Goal: Obtain resource: Download file/media

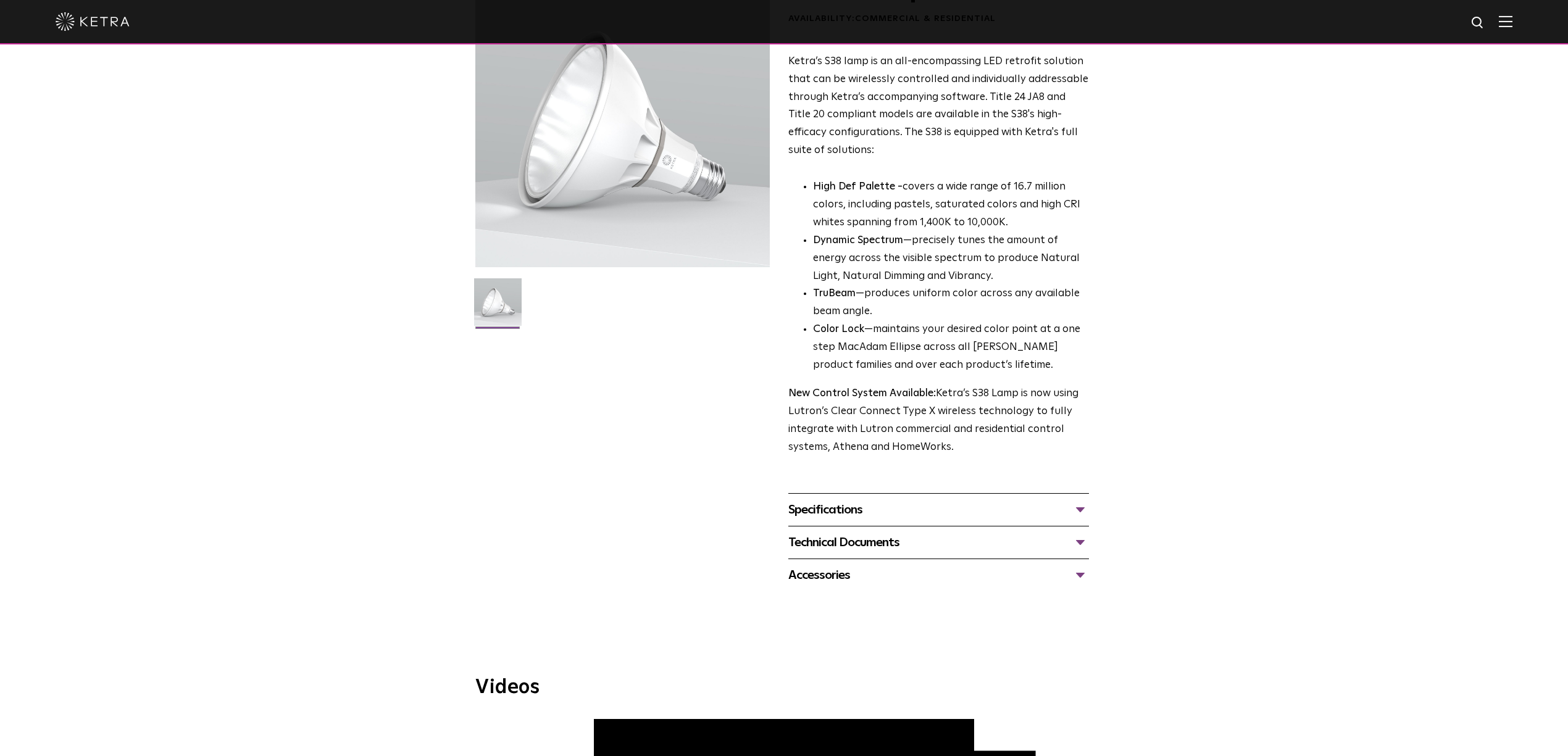
scroll to position [329, 0]
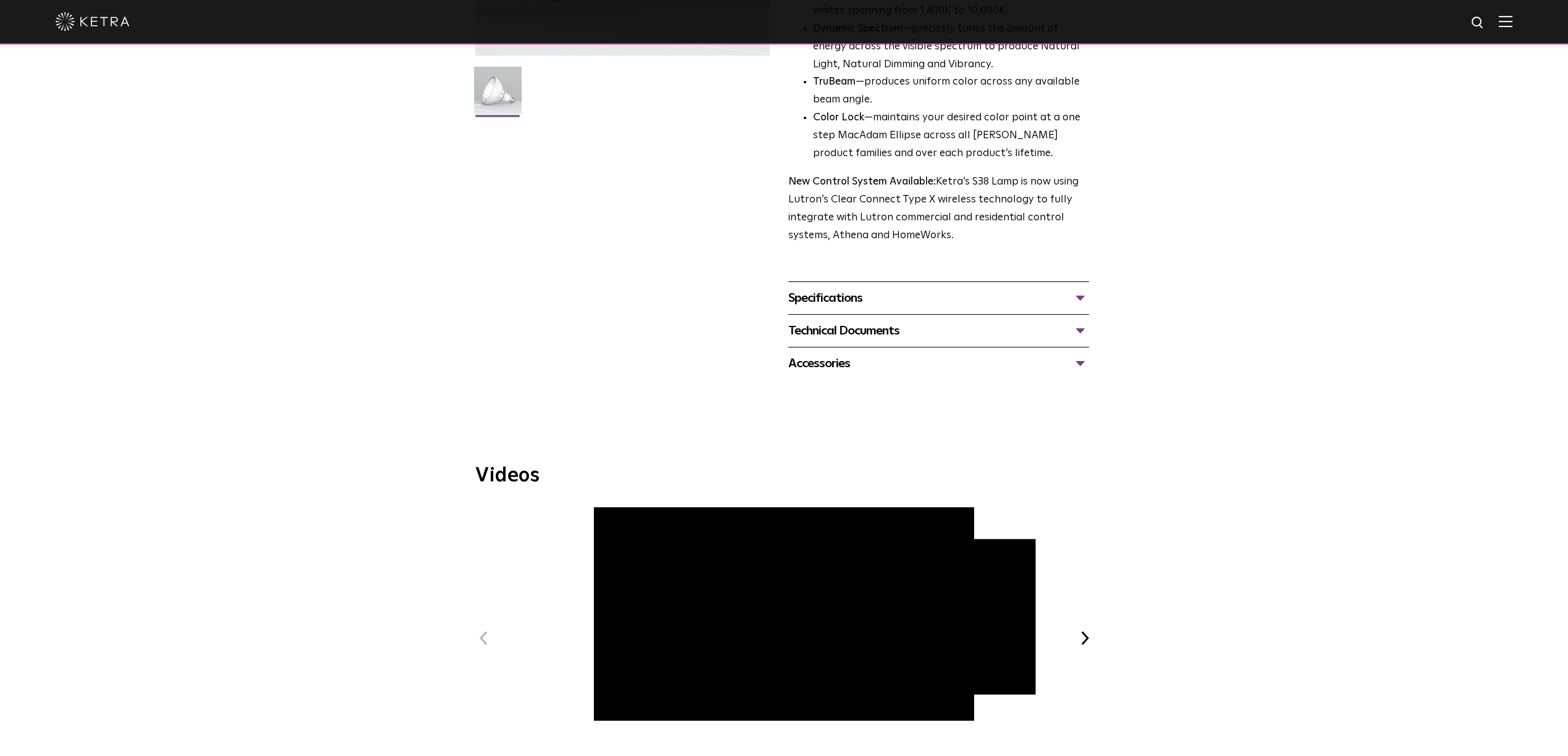
click at [897, 299] on div "Specifications" at bounding box center [939, 298] width 301 height 20
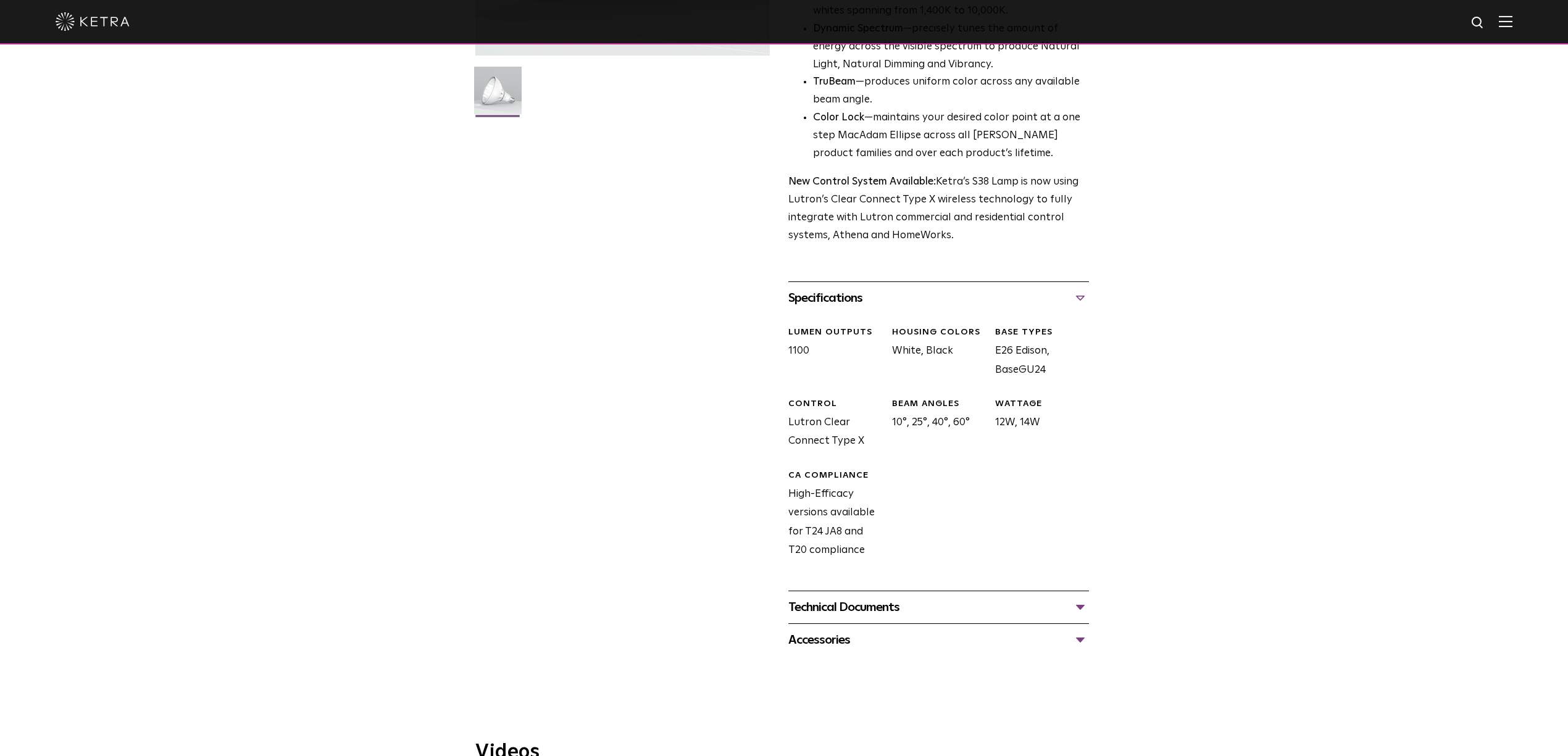
scroll to position [576, 0]
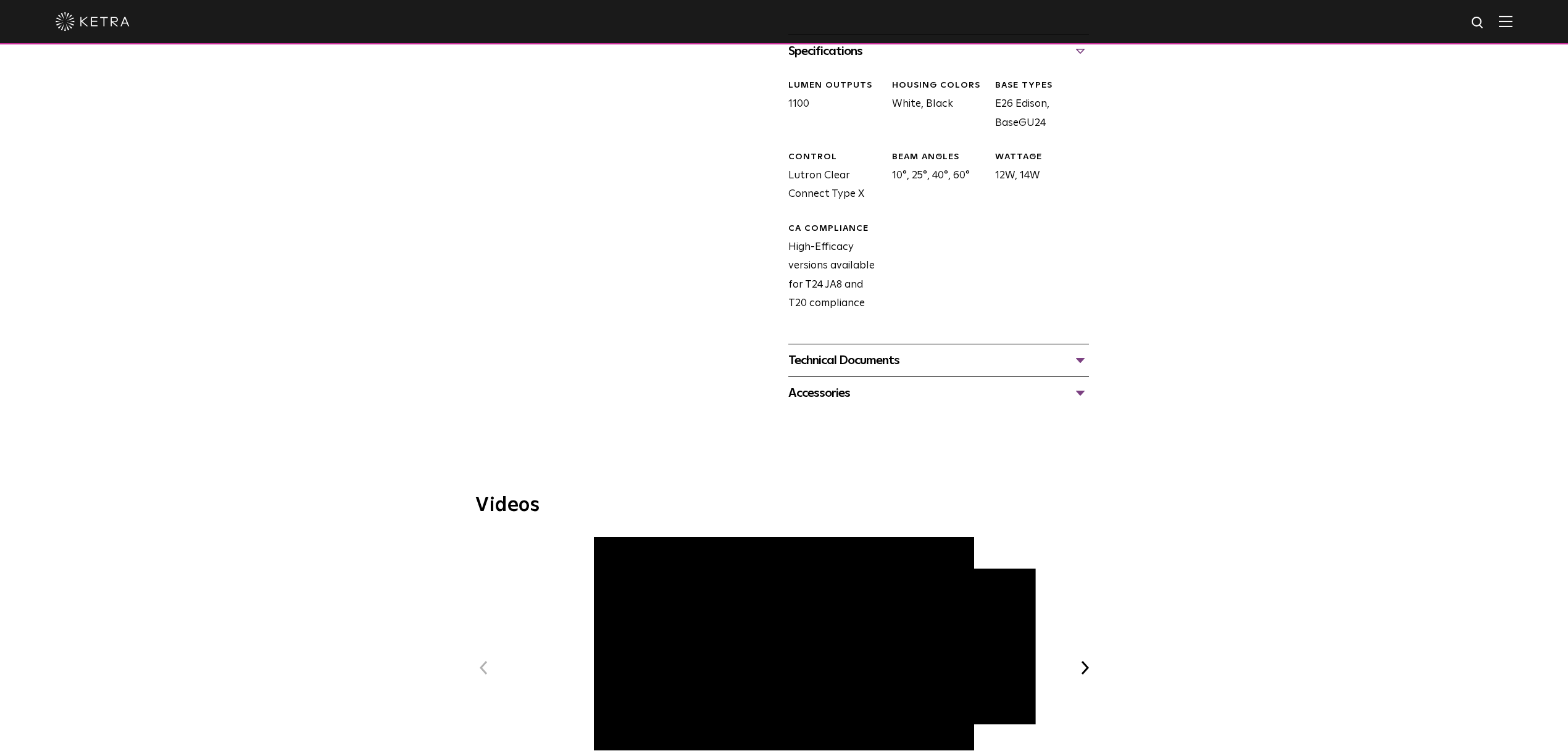
click at [851, 364] on div "Technical Documents" at bounding box center [939, 360] width 301 height 20
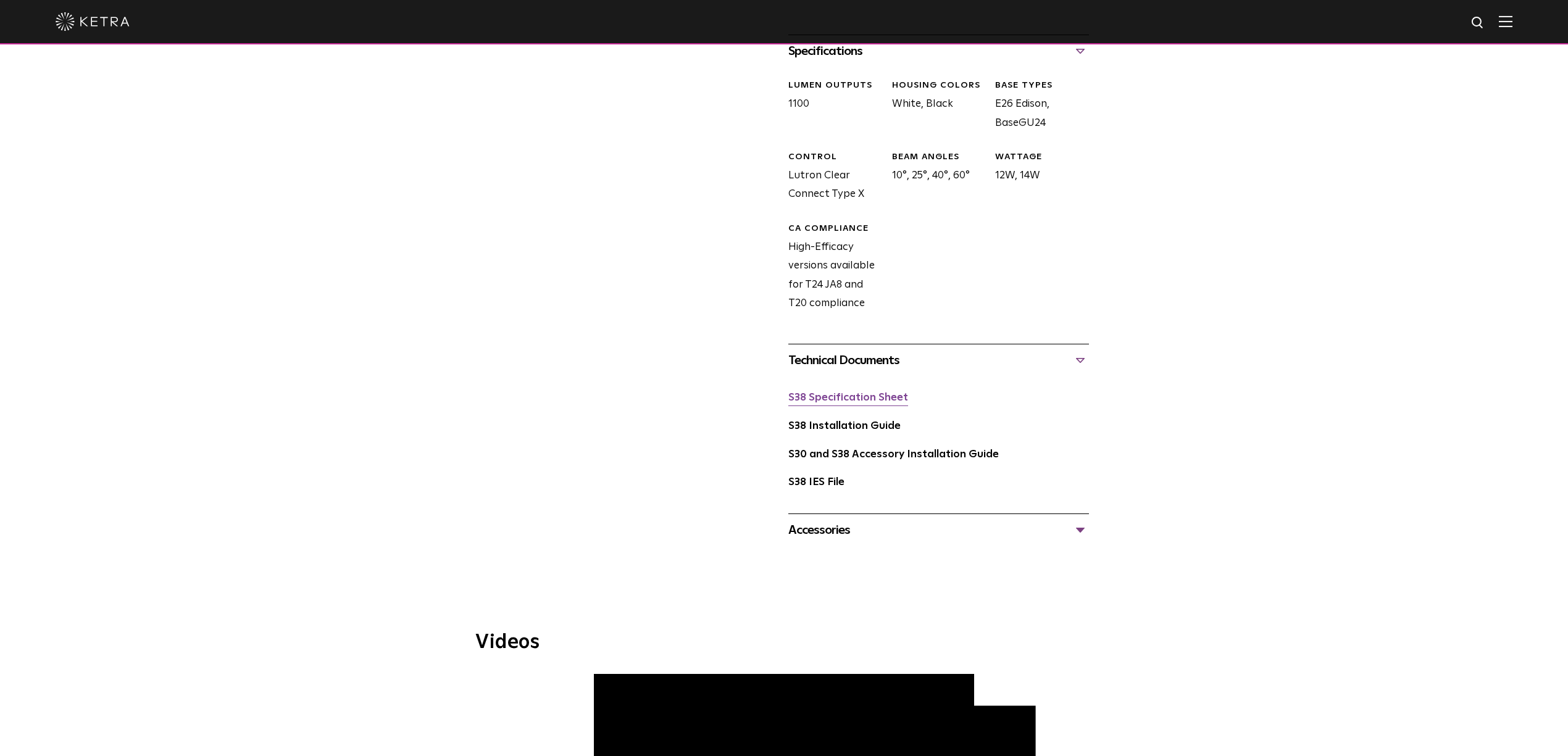
click at [835, 398] on link "S38 Specification Sheet" at bounding box center [848, 398] width 120 height 11
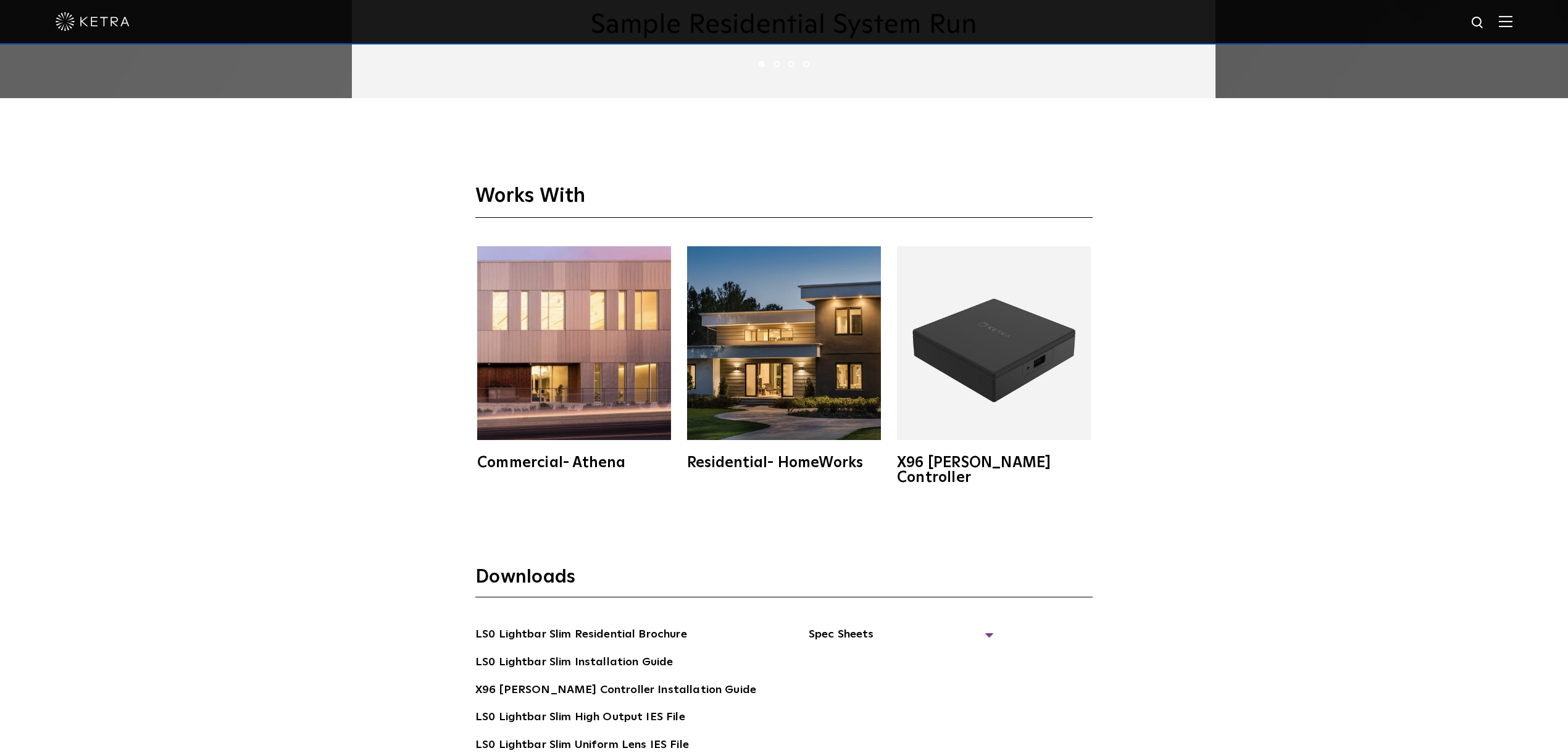
scroll to position [2799, 0]
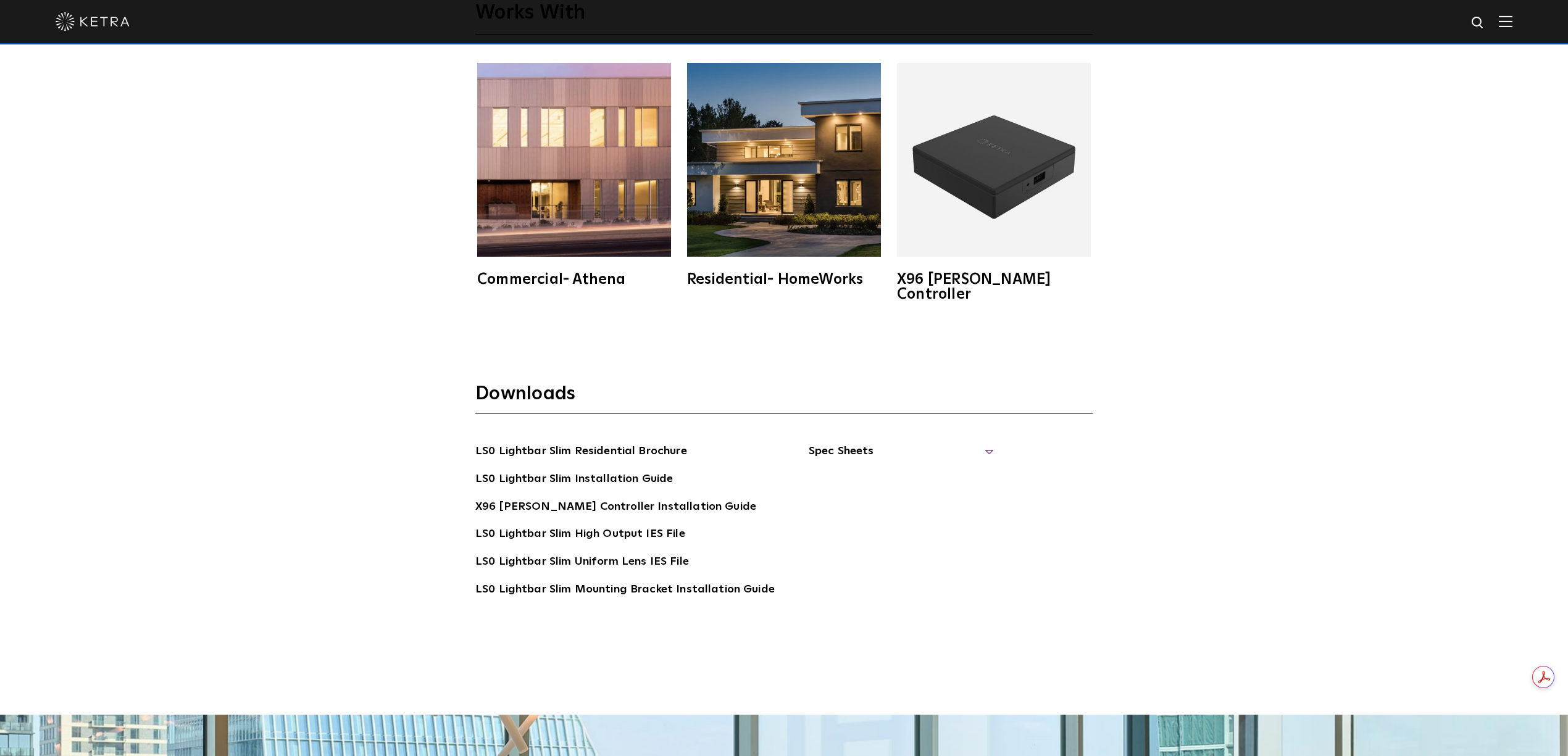
click at [845, 442] on span "Spec Sheets" at bounding box center [901, 456] width 185 height 27
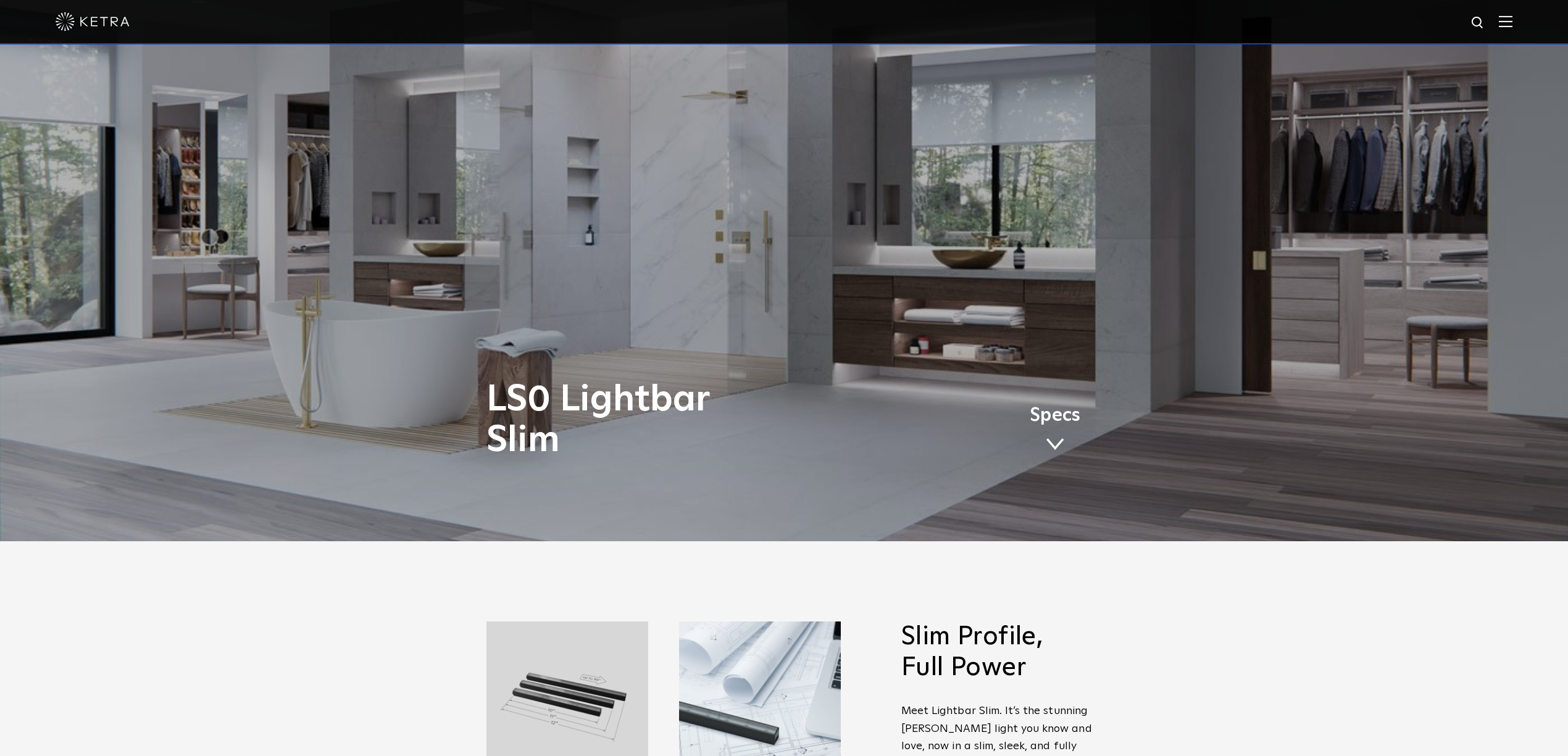
scroll to position [0, 0]
